Goal: Information Seeking & Learning: Learn about a topic

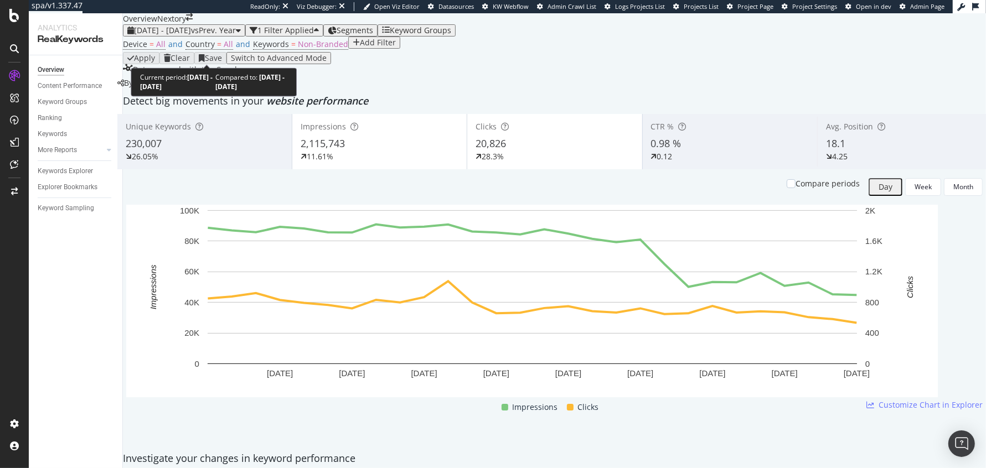
click at [228, 35] on div "[DATE] - [DATE] vs Prev. Year" at bounding box center [184, 30] width 114 height 9
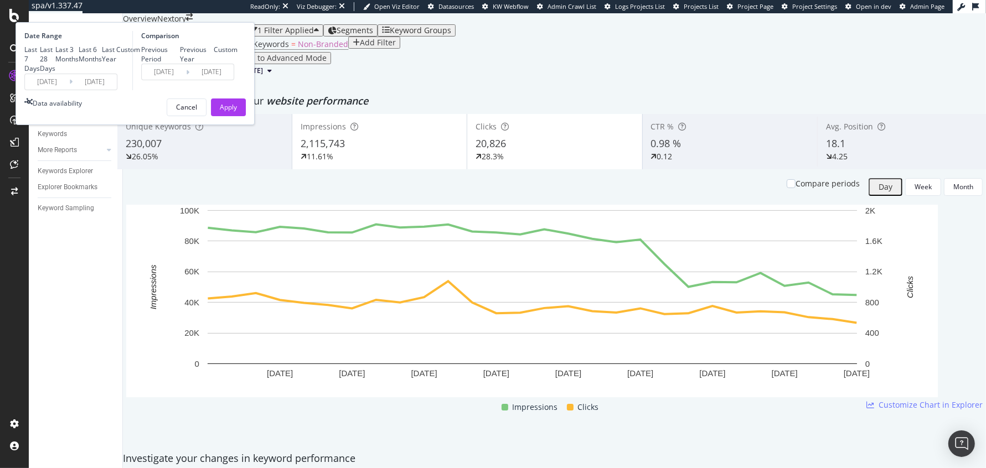
click at [140, 73] on div "Last 7 Days Last 28 Days Last 3 Months Last 6 Months Last Year Custom" at bounding box center [82, 59] width 116 height 28
click at [116, 64] on div "Last Year" at bounding box center [109, 54] width 14 height 19
type input "[DATE]"
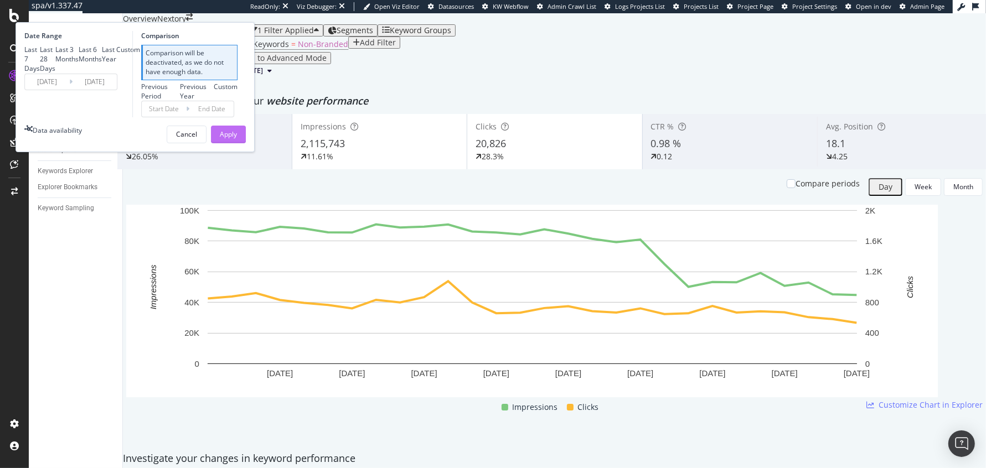
click at [237, 139] on div "Apply" at bounding box center [228, 134] width 17 height 9
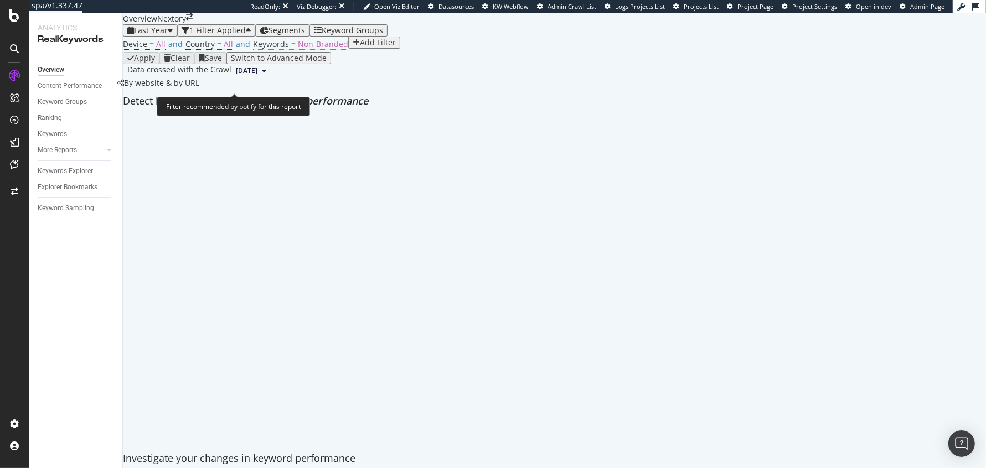
click at [299, 49] on span "Non-Branded" at bounding box center [323, 44] width 50 height 11
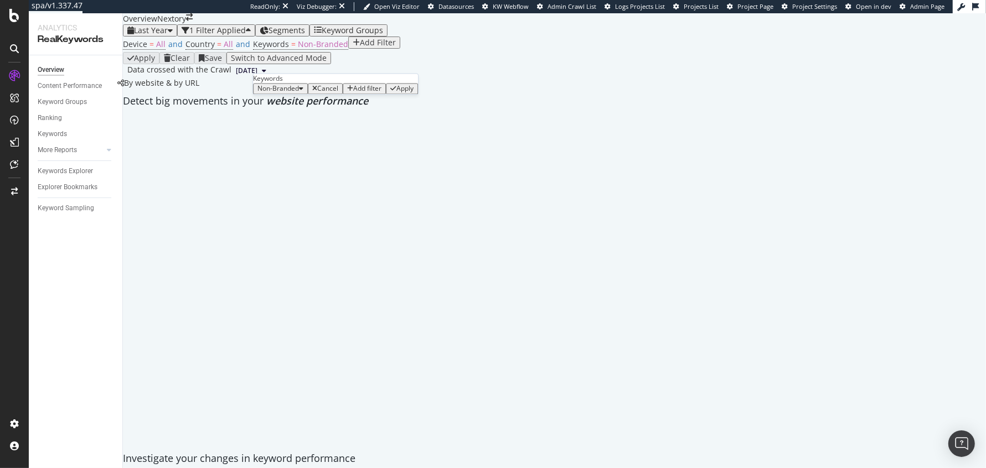
click at [292, 94] on span "Non-Branded" at bounding box center [278, 88] width 42 height 9
click at [284, 209] on span "All" at bounding box center [327, 214] width 113 height 10
click at [374, 93] on div "Apply" at bounding box center [371, 89] width 17 height 8
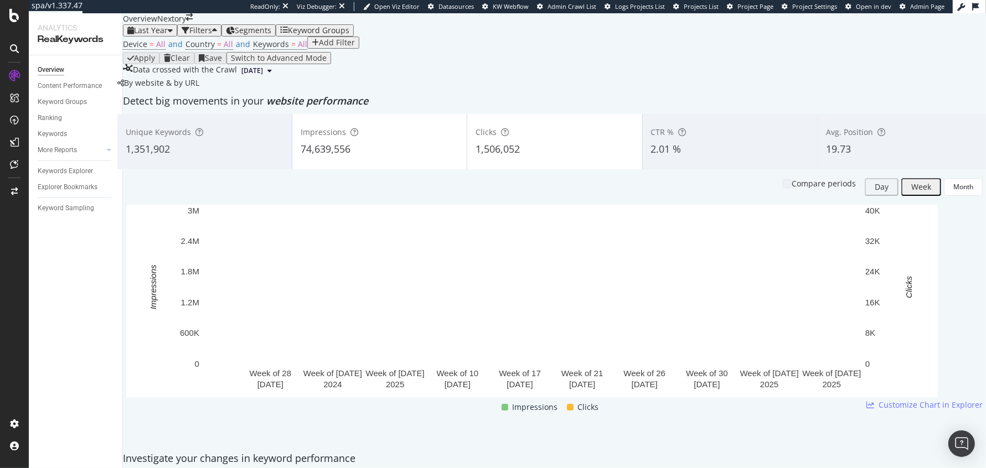
scroll to position [1, 0]
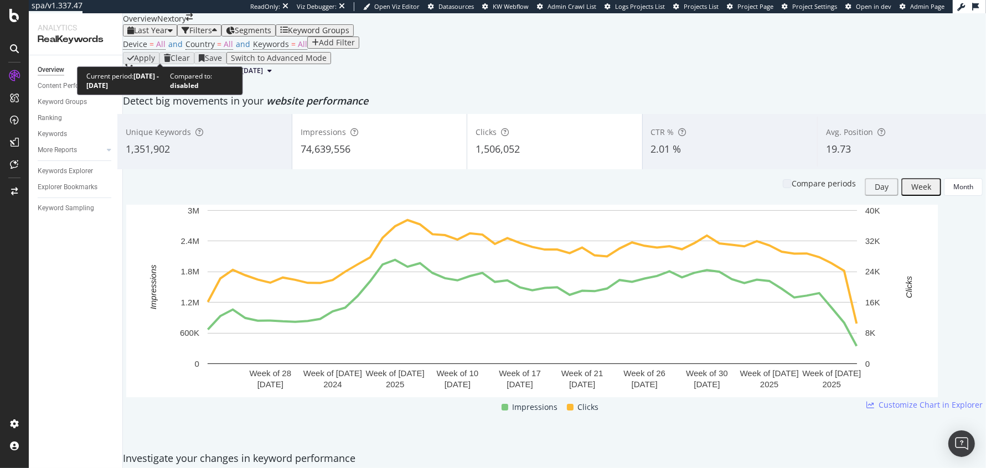
click at [159, 35] on span "Last Year" at bounding box center [151, 30] width 34 height 11
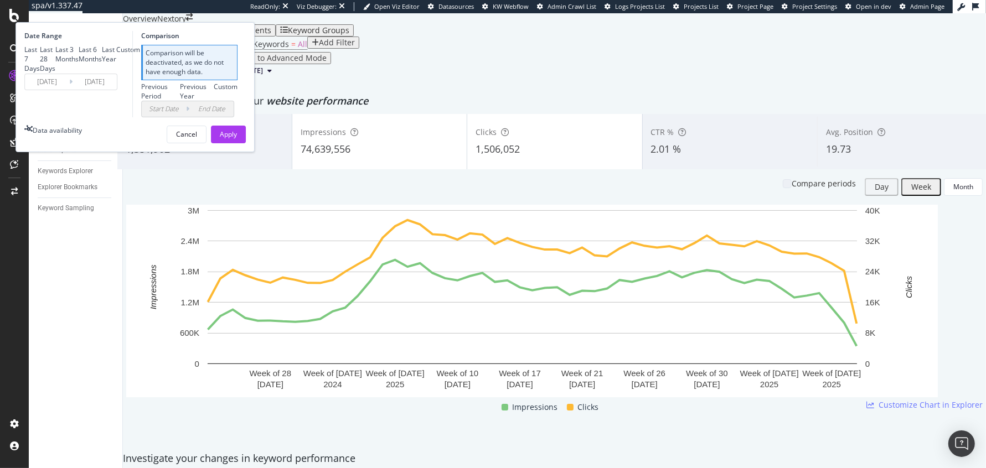
click at [499, 52] on div "Device = All and Country = All and Keywords = All Add Filter" at bounding box center [554, 45] width 863 height 16
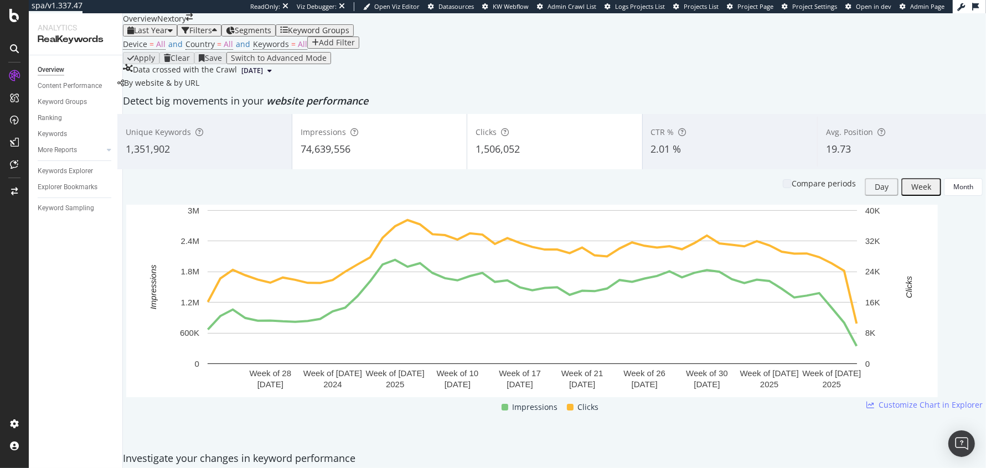
scroll to position [68, 0]
click at [47, 116] on div "EngagementAnalytics" at bounding box center [61, 110] width 67 height 9
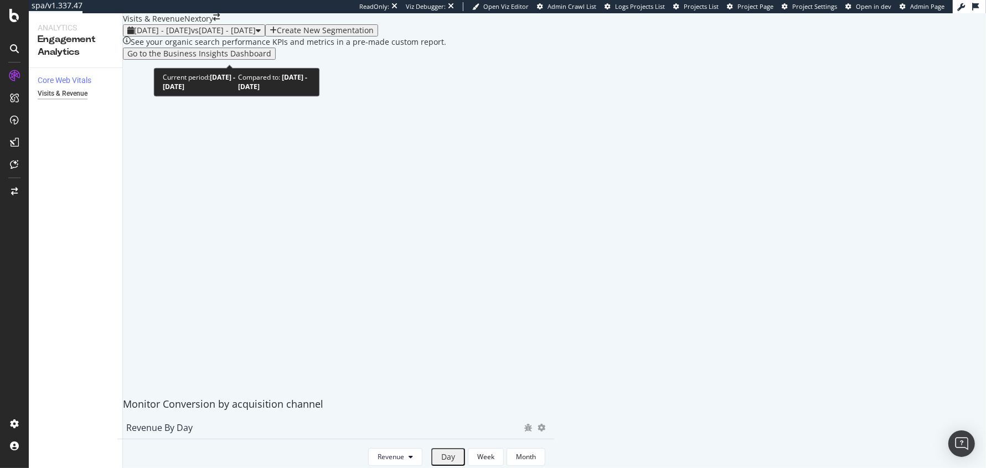
click at [163, 35] on span "2025 Aug. 29th - Sep. 25th" at bounding box center [162, 30] width 57 height 11
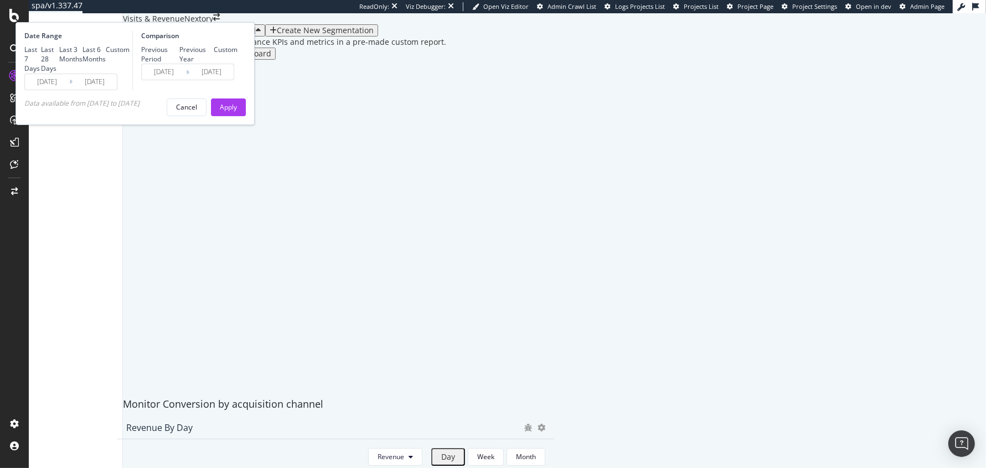
click at [106, 64] on div "Last 6 Months" at bounding box center [94, 54] width 23 height 19
type input "2025/03/26"
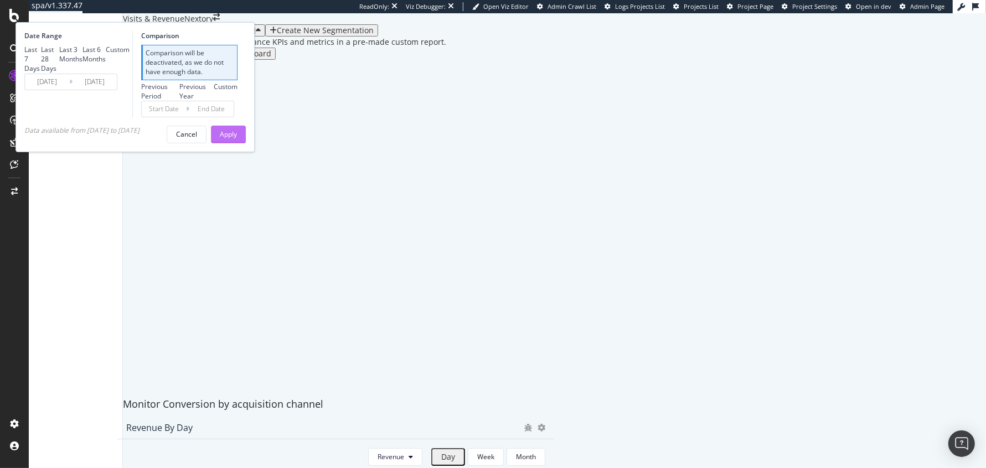
click at [237, 139] on div "Apply" at bounding box center [228, 134] width 17 height 9
